Goal: Information Seeking & Learning: Learn about a topic

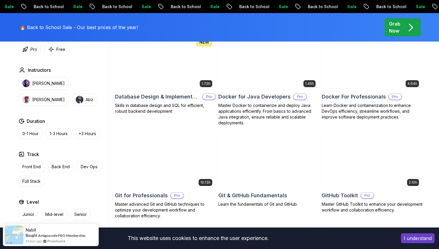
scroll to position [550, 0]
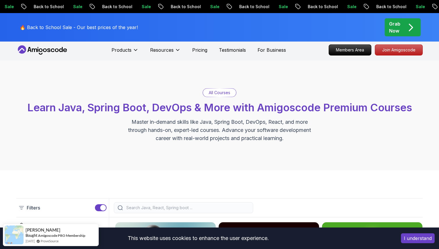
scroll to position [0, 0]
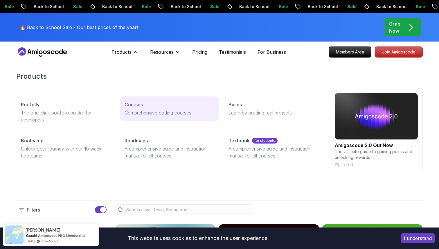
click at [133, 105] on p "Courses" at bounding box center [134, 104] width 18 height 7
click at [137, 103] on p "Courses" at bounding box center [134, 104] width 18 height 7
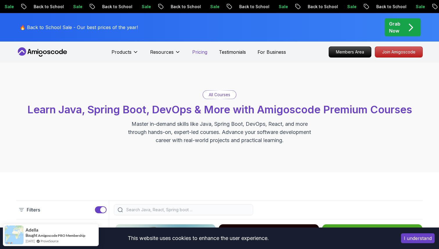
click at [203, 50] on p "Pricing" at bounding box center [199, 51] width 15 height 7
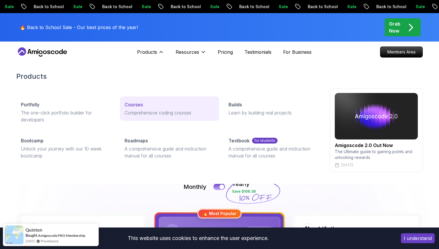
click at [136, 107] on p "Courses" at bounding box center [134, 104] width 18 height 7
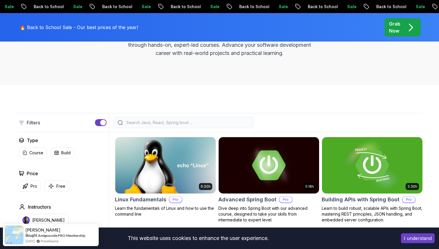
scroll to position [81, 0]
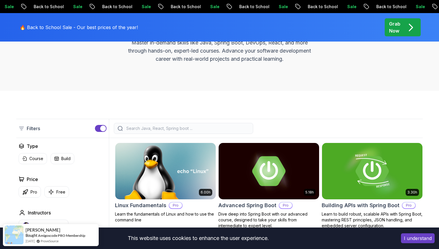
click at [156, 128] on input "search" at bounding box center [187, 128] width 124 height 6
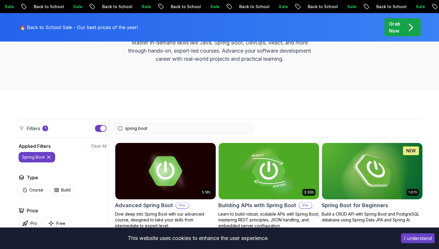
type input "spring boot"
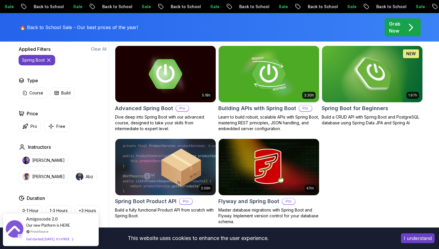
scroll to position [171, 0]
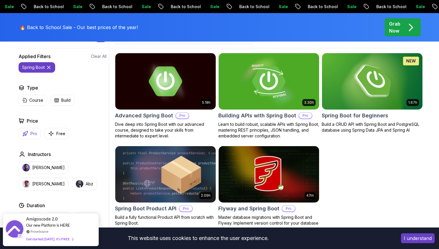
click at [30, 131] on button "Pro" at bounding box center [30, 133] width 22 height 11
